Goal: Task Accomplishment & Management: Manage account settings

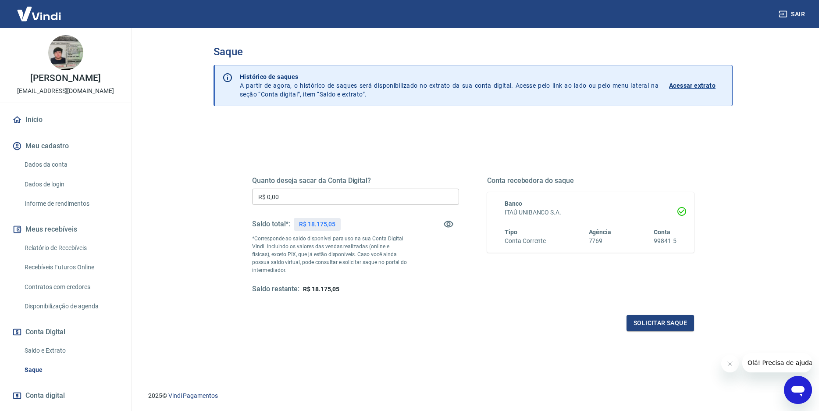
click at [350, 196] on input "R$ 0,00" at bounding box center [355, 197] width 207 height 16
type input "R$ 18.175,05"
click at [676, 326] on button "Solicitar saque" at bounding box center [661, 323] width 68 height 16
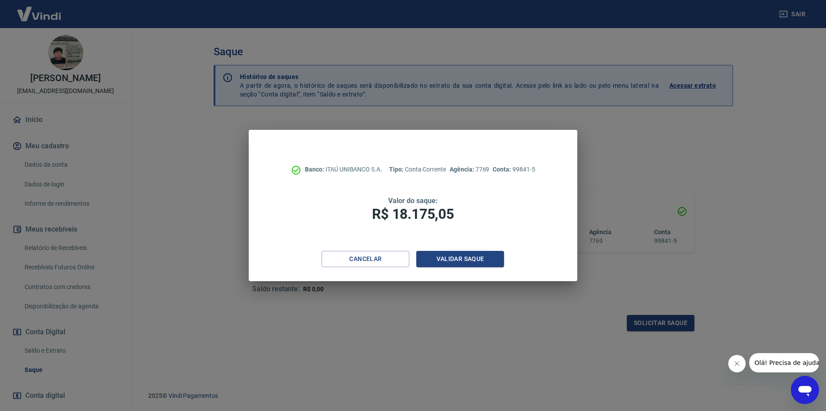
click at [478, 268] on div "Cancelar Validar saque" at bounding box center [413, 266] width 328 height 30
click at [475, 260] on button "Validar saque" at bounding box center [460, 259] width 88 height 16
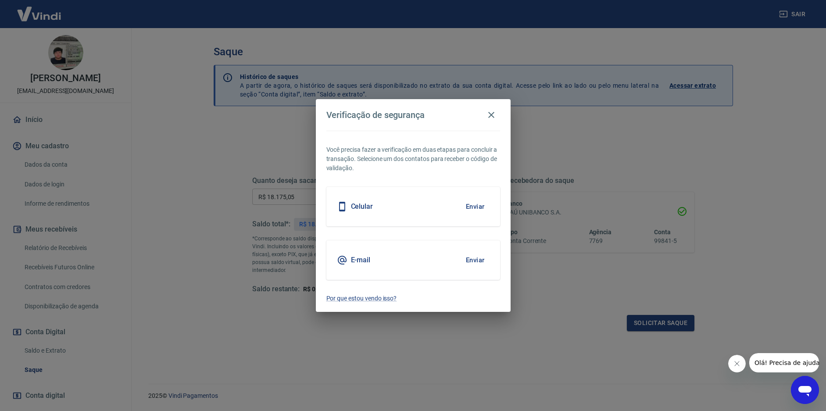
click at [368, 205] on h5 "Celular" at bounding box center [362, 206] width 22 height 9
click at [479, 208] on button "Enviar" at bounding box center [475, 206] width 29 height 18
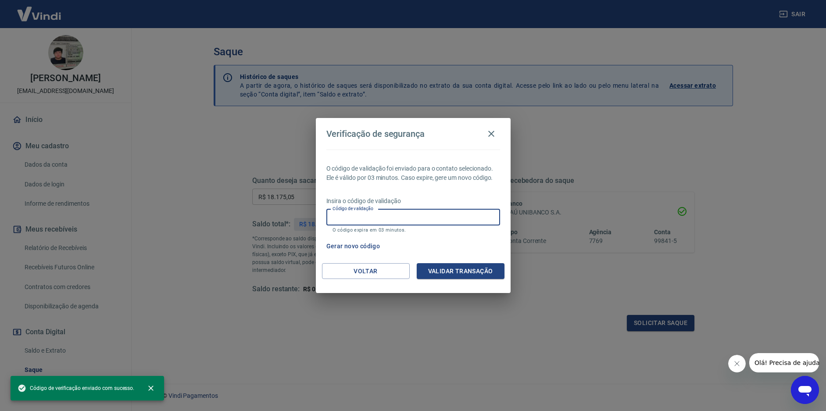
click at [385, 219] on input "Código de validação" at bounding box center [413, 217] width 174 height 16
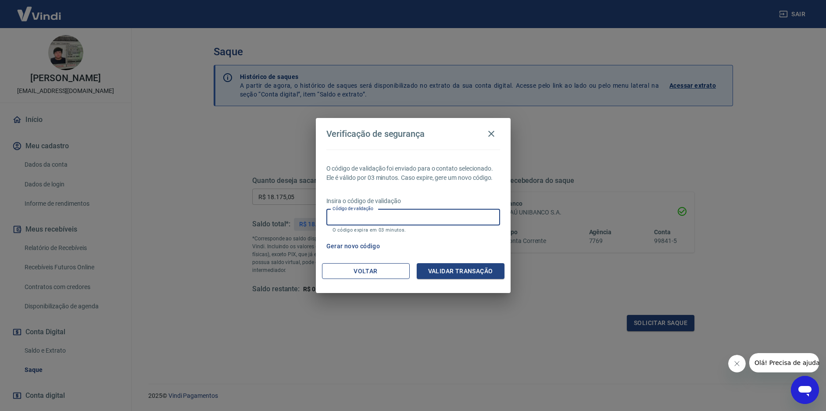
click at [345, 273] on button "Voltar" at bounding box center [366, 271] width 88 height 16
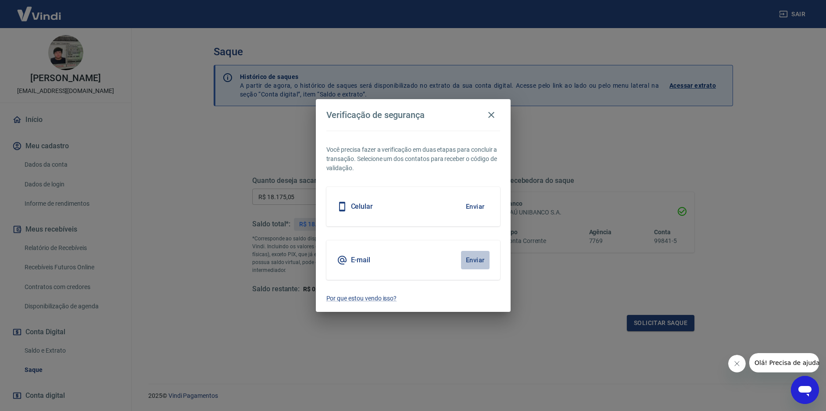
click at [476, 259] on button "Enviar" at bounding box center [475, 260] width 29 height 18
